Goal: Transaction & Acquisition: Book appointment/travel/reservation

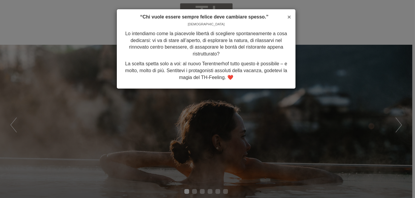
click at [288, 16] on span "×" at bounding box center [289, 16] width 4 height 7
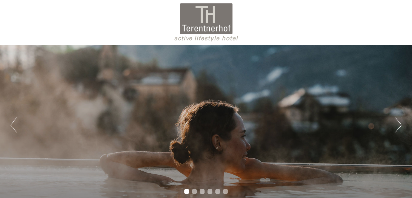
click at [401, 122] on button "Next" at bounding box center [399, 125] width 6 height 15
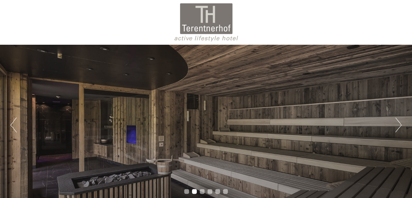
click at [401, 122] on button "Next" at bounding box center [399, 125] width 6 height 15
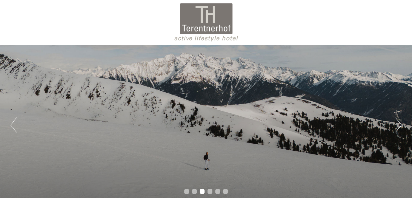
click at [401, 122] on button "Next" at bounding box center [399, 125] width 6 height 15
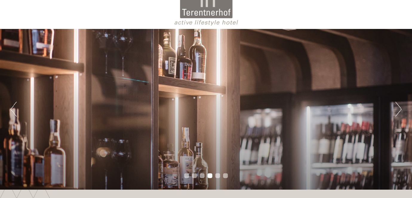
scroll to position [30, 0]
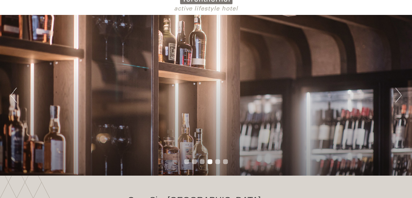
click at [399, 95] on button "Next" at bounding box center [399, 95] width 6 height 15
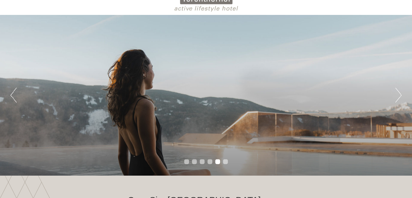
click at [399, 95] on button "Next" at bounding box center [399, 95] width 6 height 15
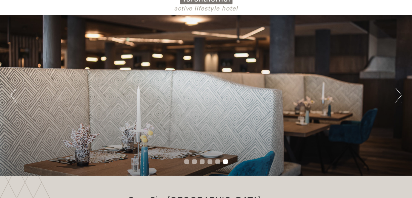
click at [399, 95] on button "Next" at bounding box center [399, 95] width 6 height 15
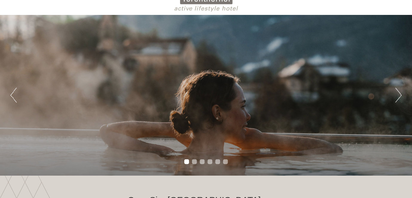
click at [399, 95] on button "Next" at bounding box center [399, 95] width 6 height 15
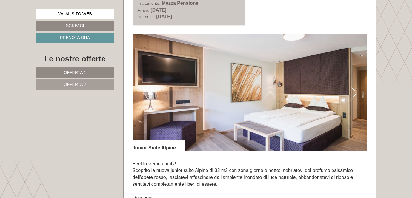
scroll to position [359, 0]
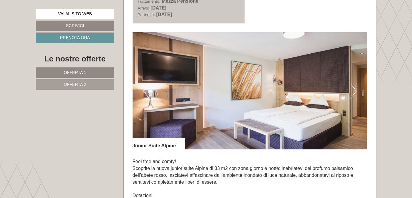
click at [352, 91] on button "Next" at bounding box center [353, 91] width 6 height 15
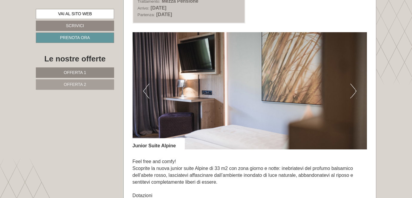
click at [352, 91] on button "Next" at bounding box center [353, 91] width 6 height 15
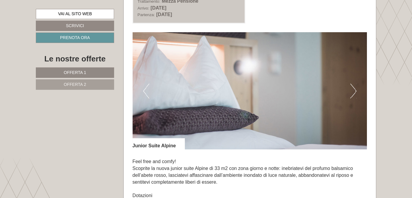
click at [352, 91] on button "Next" at bounding box center [353, 91] width 6 height 15
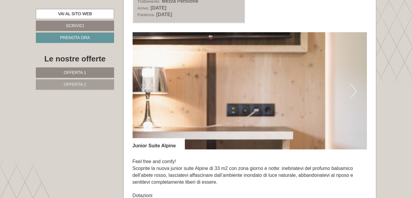
click at [352, 91] on button "Next" at bounding box center [353, 91] width 6 height 15
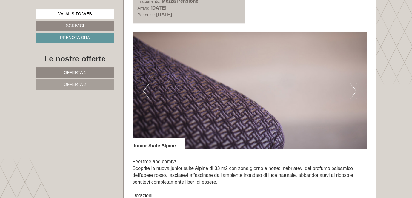
click at [352, 91] on button "Next" at bounding box center [353, 91] width 6 height 15
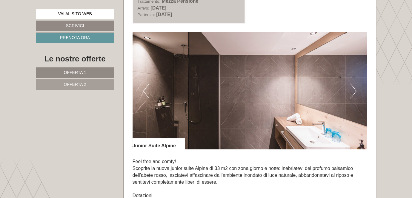
click at [352, 91] on button "Next" at bounding box center [353, 91] width 6 height 15
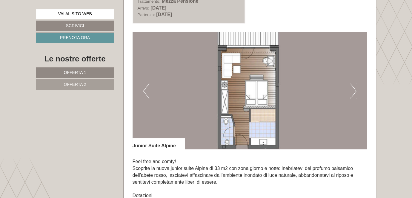
click at [352, 91] on button "Next" at bounding box center [353, 91] width 6 height 15
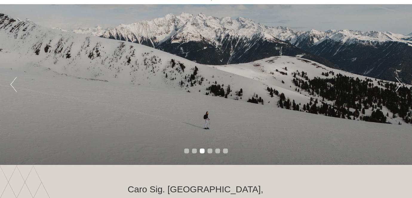
scroll to position [0, 0]
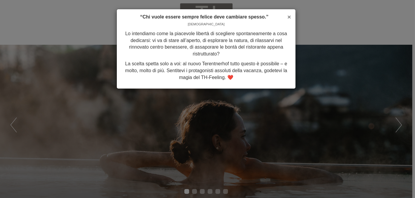
click at [290, 18] on span "×" at bounding box center [289, 16] width 4 height 7
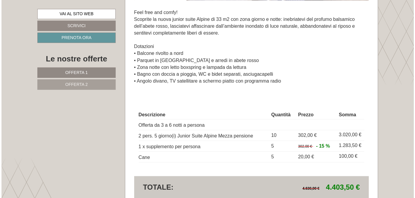
scroll to position [538, 0]
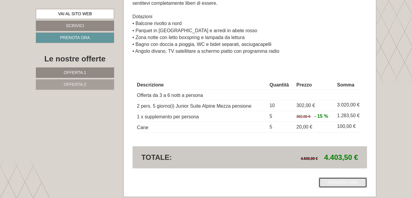
click at [359, 181] on link "Prenota ora" at bounding box center [343, 182] width 48 height 10
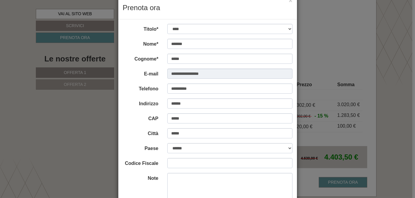
scroll to position [30, 0]
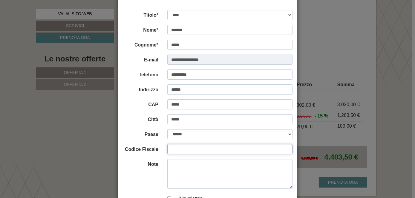
click at [182, 151] on input "Codice Fiscale" at bounding box center [229, 149] width 125 height 10
type input "**********"
click at [171, 165] on textarea "Note" at bounding box center [229, 174] width 125 height 30
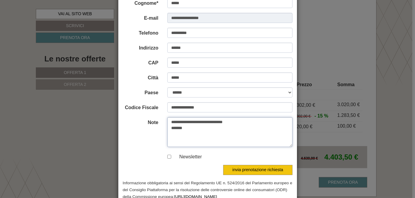
scroll to position [87, 0]
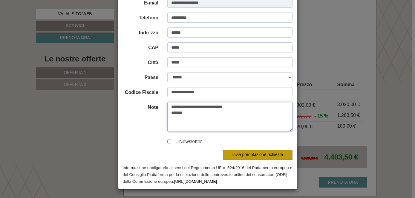
type textarea "**********"
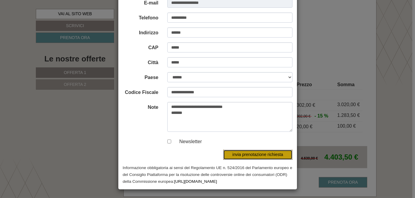
click at [256, 154] on button "invia prenotazione richiesta" at bounding box center [257, 155] width 69 height 10
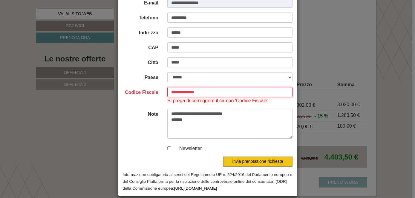
click at [205, 91] on input "**********" at bounding box center [229, 92] width 125 height 10
type input "*"
type input "**********"
click at [207, 161] on div "invia prenotazione richiesta" at bounding box center [230, 162] width 134 height 10
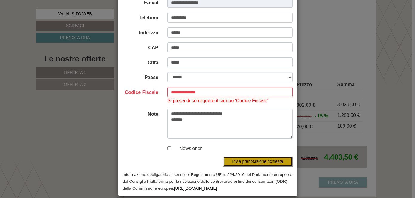
click at [245, 162] on button "invia prenotazione richiesta" at bounding box center [257, 162] width 69 height 10
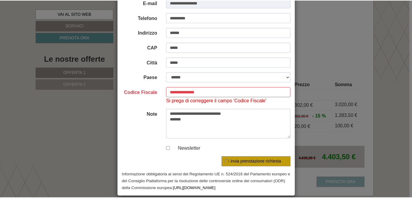
scroll to position [0, 0]
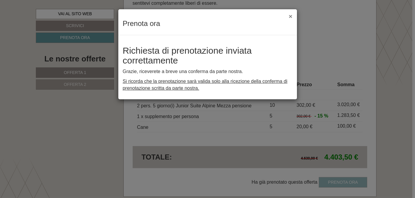
click at [290, 18] on button "×" at bounding box center [291, 16] width 4 height 6
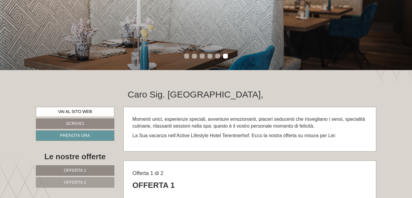
scroll to position [90, 0]
